Goal: Task Accomplishment & Management: Complete application form

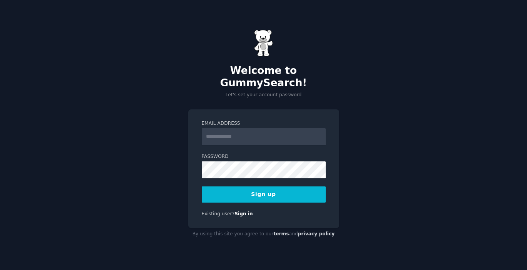
click at [245, 130] on input "Email Address" at bounding box center [264, 136] width 124 height 17
type input "**********"
click at [268, 187] on button "Sign up" at bounding box center [264, 194] width 124 height 16
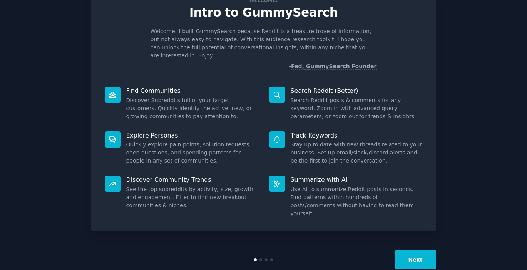
scroll to position [31, 0]
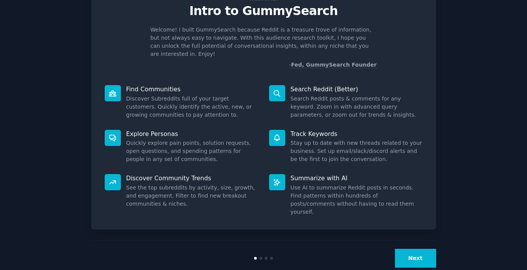
click at [413, 249] on button "Next" at bounding box center [415, 258] width 41 height 19
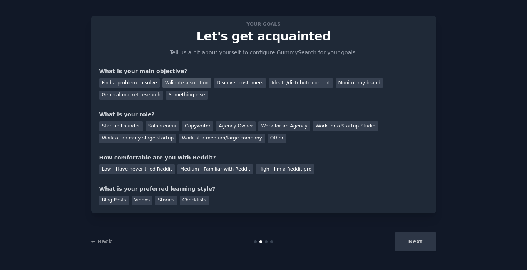
click at [191, 83] on div "Validate a solution" at bounding box center [186, 83] width 49 height 10
click at [235, 82] on div "Discover customers" at bounding box center [240, 83] width 52 height 10
click at [135, 92] on div "General market research" at bounding box center [131, 95] width 64 height 10
click at [158, 125] on div "Solopreneur" at bounding box center [162, 126] width 34 height 10
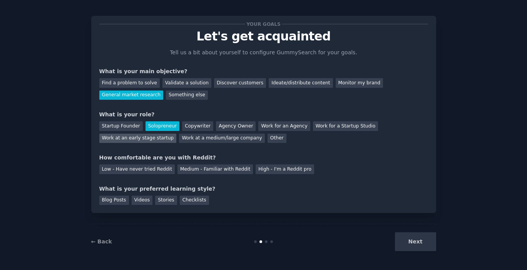
click at [154, 137] on div "Work at an early stage startup" at bounding box center [137, 138] width 77 height 10
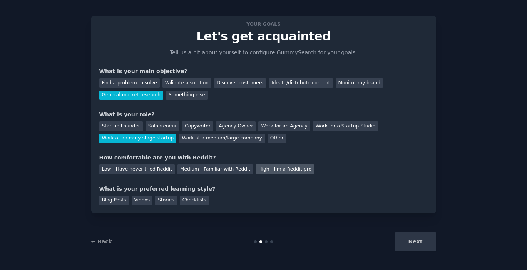
click at [272, 169] on div "High - I'm a Reddit pro" at bounding box center [284, 169] width 58 height 10
click at [120, 200] on div "Blog Posts" at bounding box center [114, 200] width 30 height 10
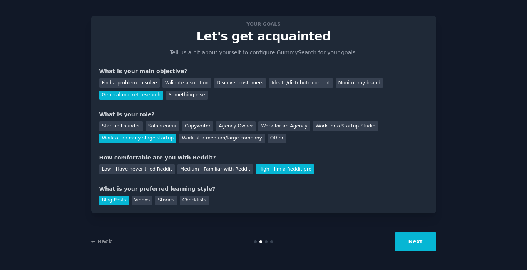
click at [414, 244] on button "Next" at bounding box center [415, 241] width 41 height 19
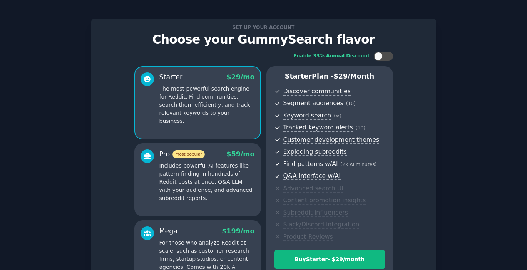
scroll to position [1, 0]
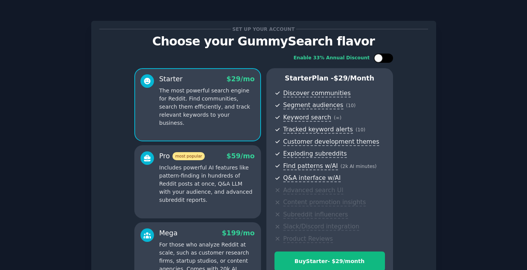
click at [385, 58] on div at bounding box center [387, 58] width 4 height 4
click at [377, 57] on icon at bounding box center [379, 58] width 4 height 4
checkbox input "false"
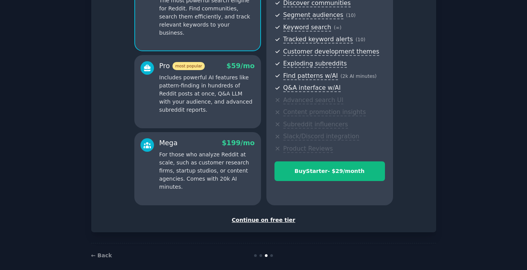
scroll to position [99, 0]
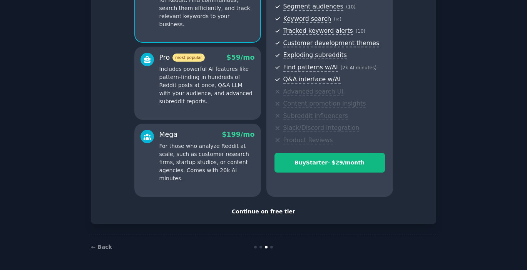
click at [284, 212] on div "Continue on free tier" at bounding box center [263, 211] width 329 height 8
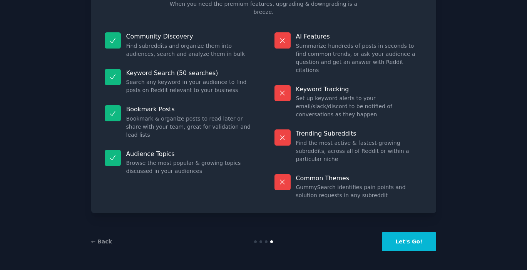
scroll to position [30, 0]
